Goal: Information Seeking & Learning: Learn about a topic

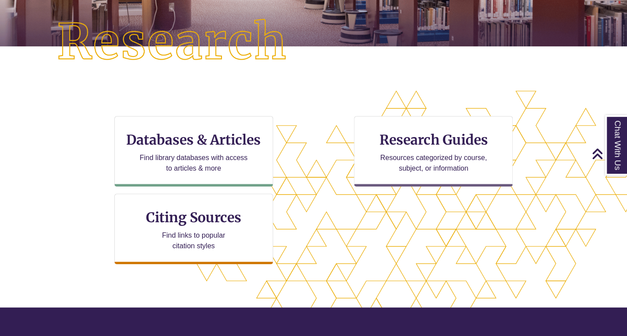
scroll to position [222, 0]
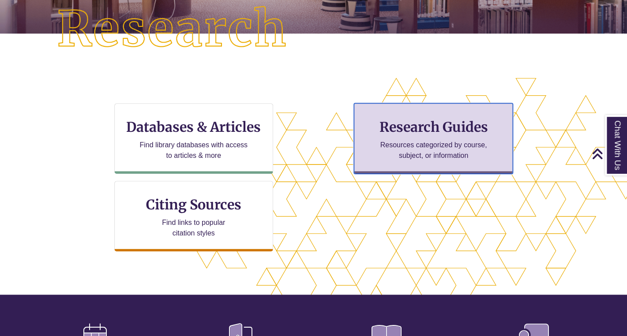
click at [416, 135] on h3 "Research Guides" at bounding box center [433, 127] width 144 height 17
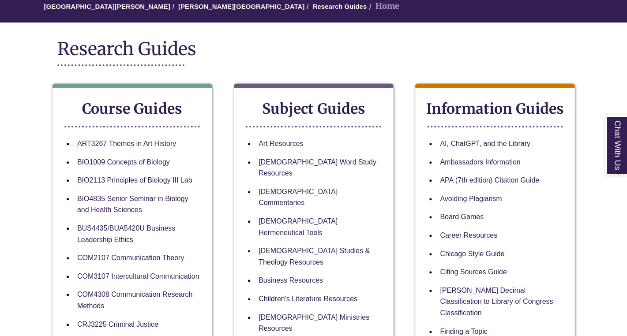
scroll to position [87, 0]
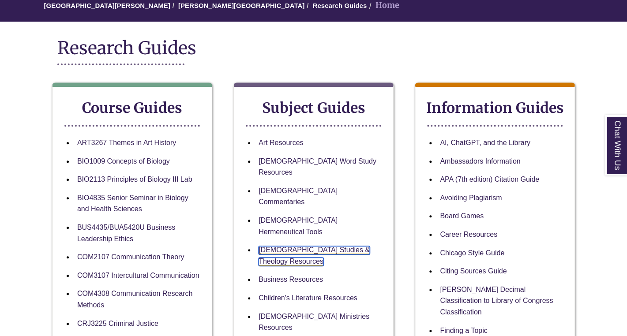
click at [291, 246] on link "[DEMOGRAPHIC_DATA] Studies & Theology Resources" at bounding box center [313, 256] width 111 height 20
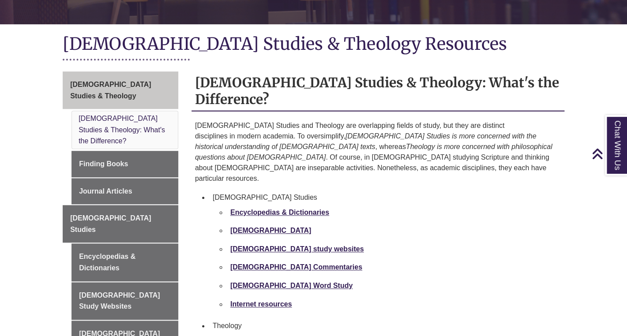
scroll to position [188, 0]
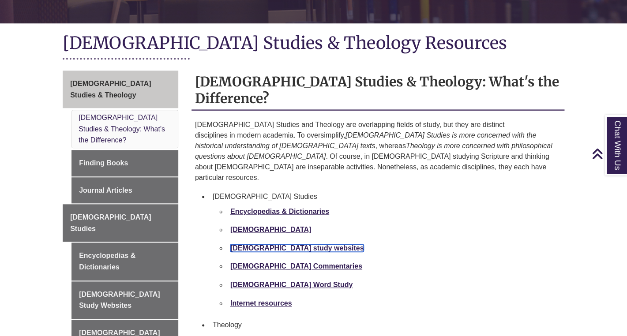
click at [279, 244] on strong "Bible study websites" at bounding box center [297, 247] width 134 height 7
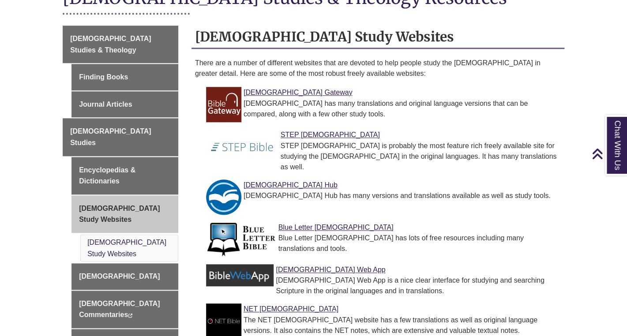
scroll to position [236, 0]
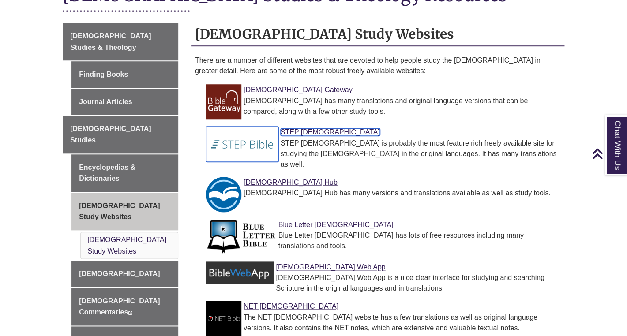
click at [296, 128] on link "STEP [DEMOGRAPHIC_DATA]" at bounding box center [330, 131] width 99 height 7
